Goal: Task Accomplishment & Management: Find specific page/section

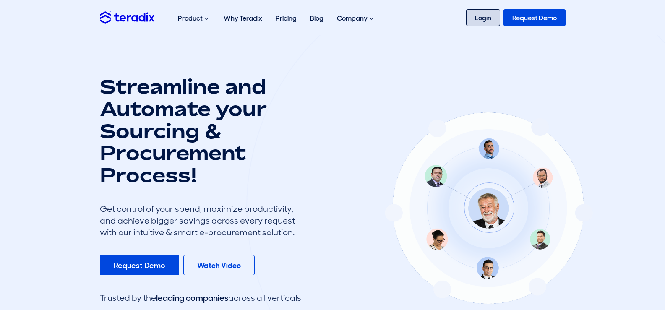
click at [495, 16] on link "Login" at bounding box center [483, 17] width 34 height 17
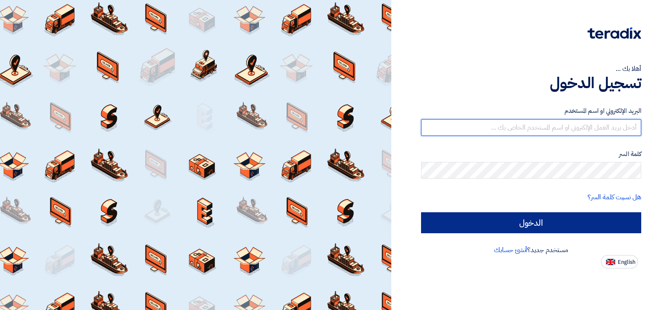
type input "anaszedan78@gmail.com"
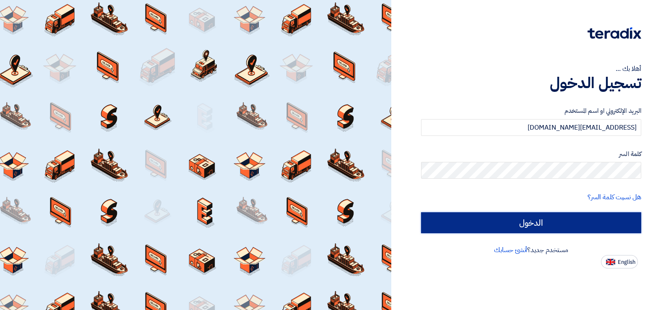
click at [506, 219] on input "الدخول" at bounding box center [531, 222] width 220 height 21
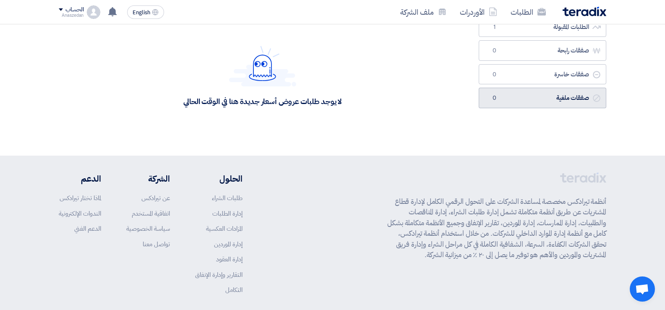
scroll to position [128, 0]
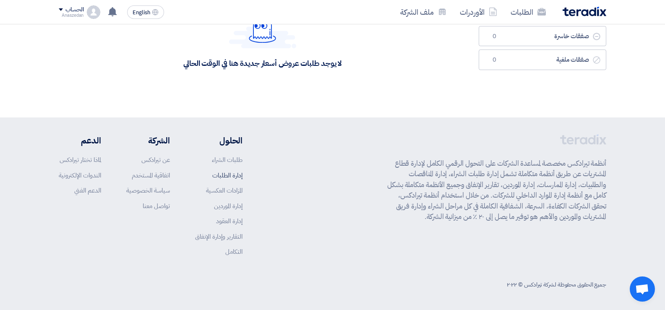
click at [234, 176] on link "إدارة الطلبات" at bounding box center [227, 175] width 30 height 9
